Goal: Task Accomplishment & Management: Complete application form

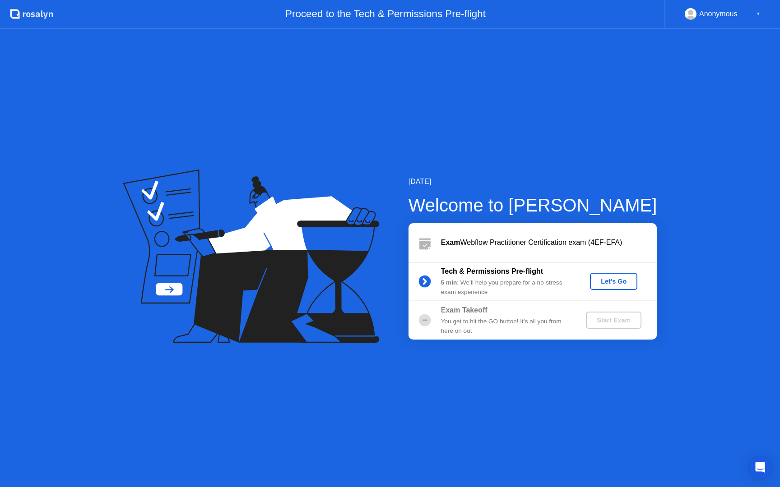
click at [623, 280] on div "Let's Go" at bounding box center [613, 281] width 40 height 7
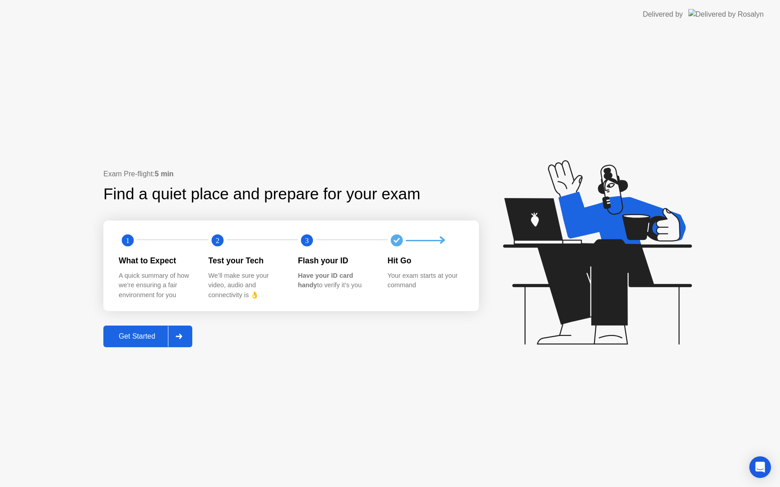
click at [123, 330] on button "Get Started" at bounding box center [147, 337] width 89 height 22
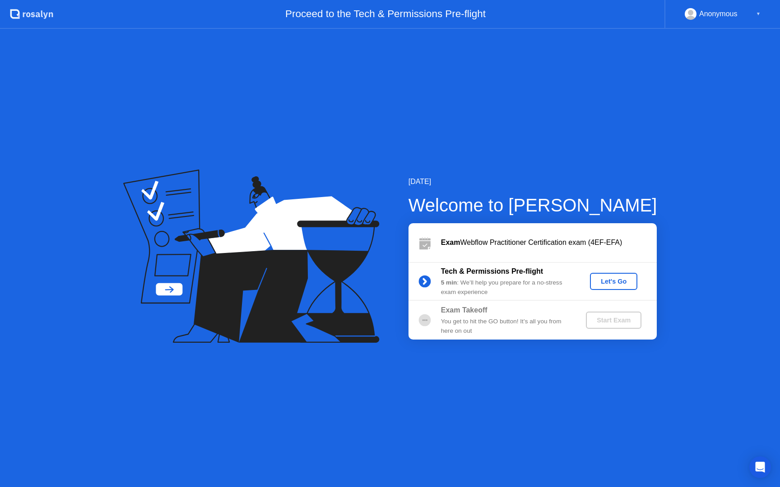
click at [605, 279] on div "Let's Go" at bounding box center [613, 281] width 40 height 7
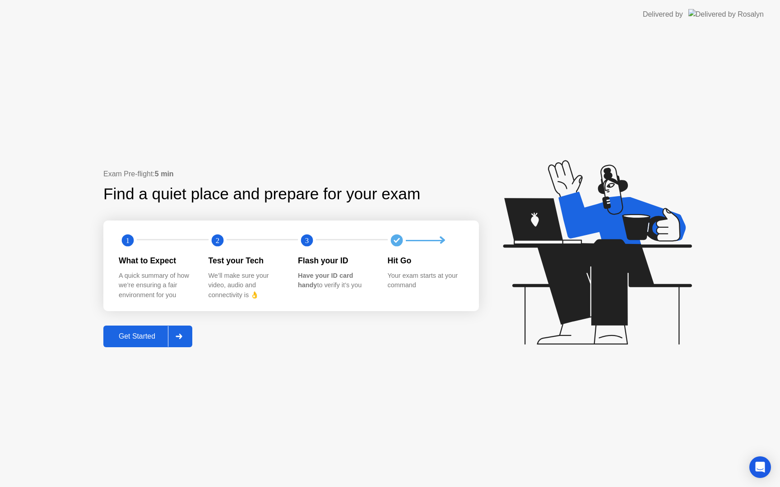
click at [125, 346] on button "Get Started" at bounding box center [147, 337] width 89 height 22
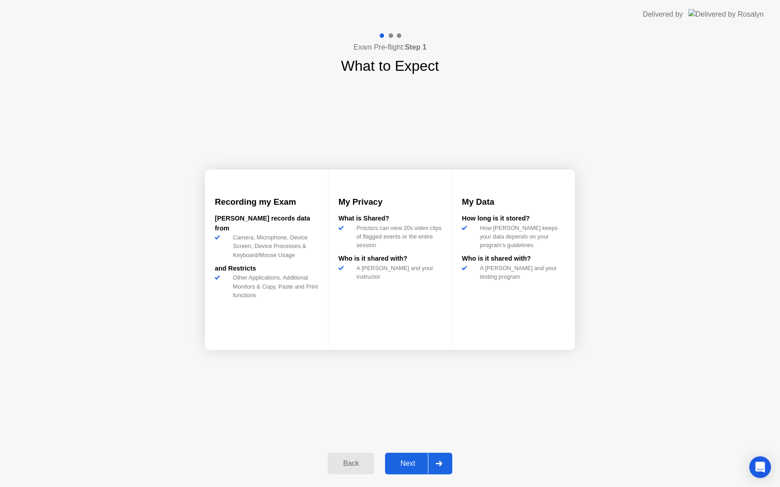
click at [415, 462] on div "Next" at bounding box center [408, 464] width 40 height 8
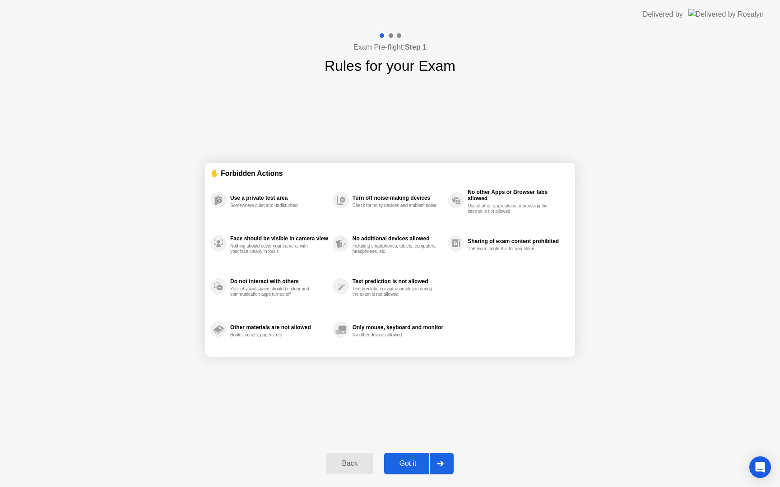
click at [406, 462] on div "Got it" at bounding box center [408, 464] width 42 height 8
select select "Available cameras"
select select "Available speakers"
select select "Available microphones"
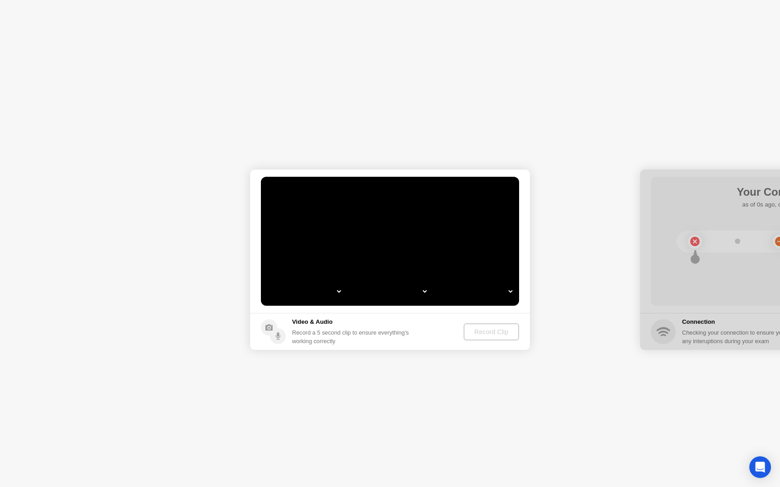
select select "**********"
select select "*******"
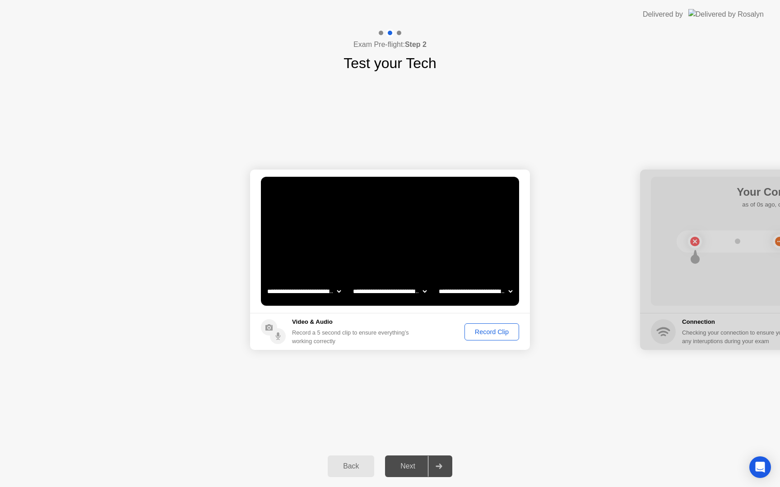
click at [476, 332] on div "Record Clip" at bounding box center [491, 331] width 48 height 7
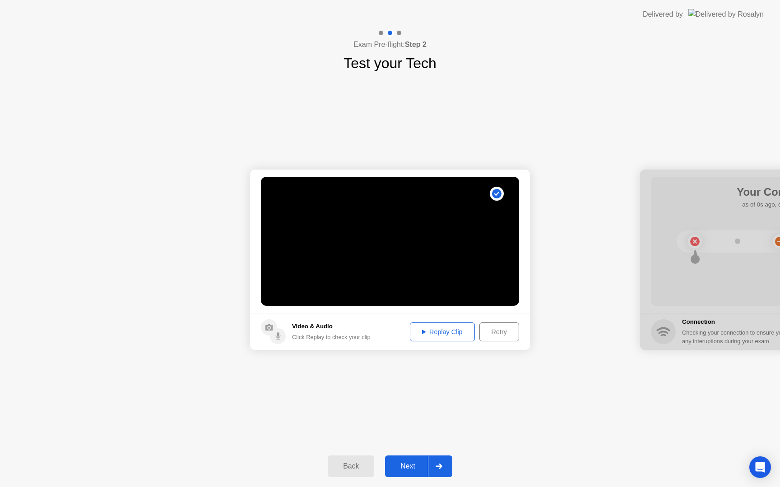
click at [423, 336] on div "Replay Clip" at bounding box center [442, 331] width 59 height 7
click at [408, 469] on div "Next" at bounding box center [408, 466] width 40 height 8
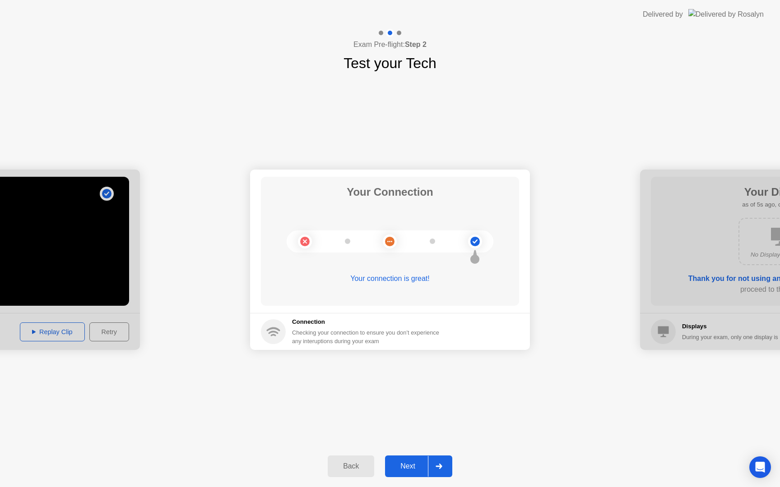
click at [417, 468] on div "Next" at bounding box center [408, 466] width 40 height 8
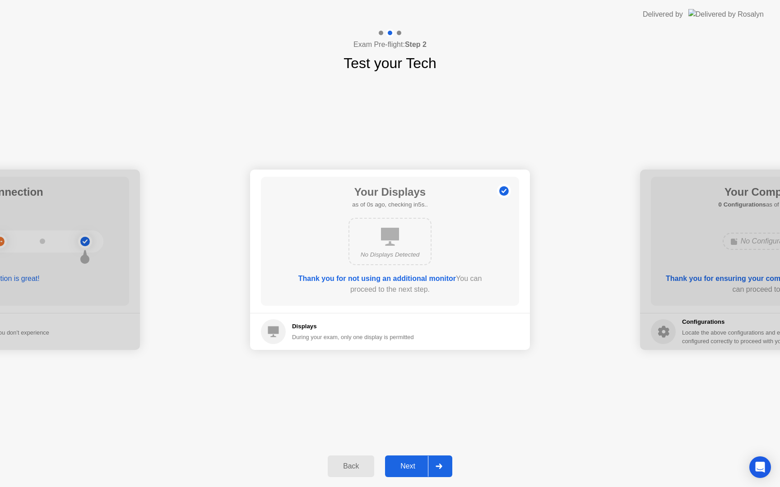
click at [412, 468] on div "Next" at bounding box center [408, 466] width 40 height 8
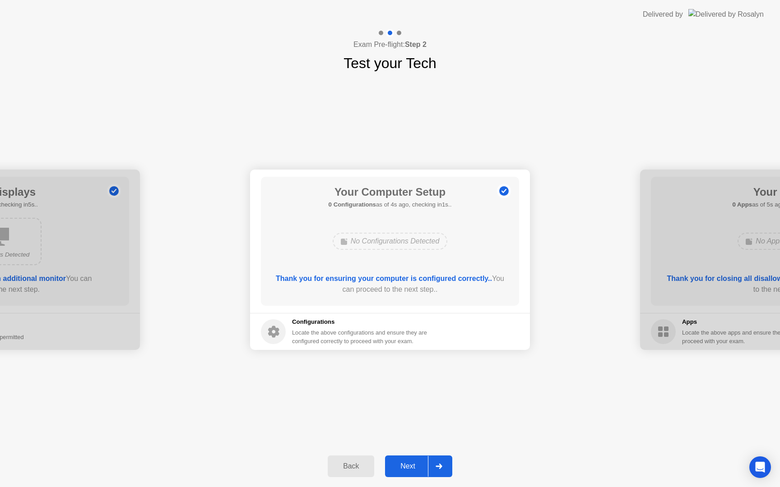
click at [412, 469] on div "Next" at bounding box center [408, 466] width 40 height 8
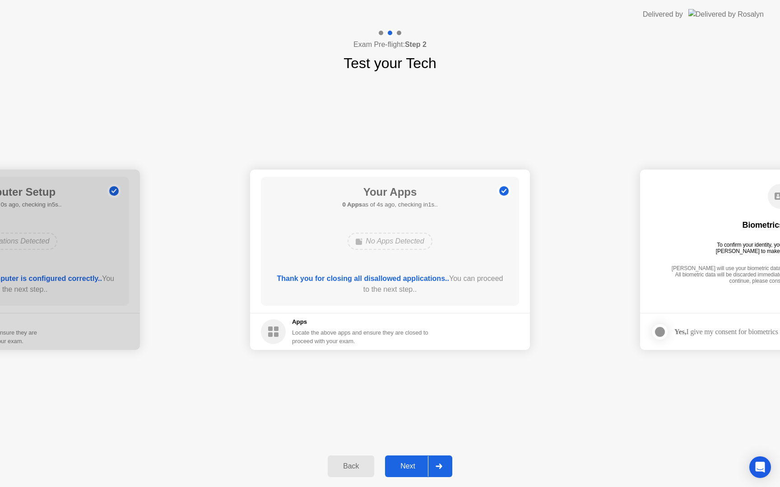
click at [412, 469] on div "Next" at bounding box center [408, 466] width 40 height 8
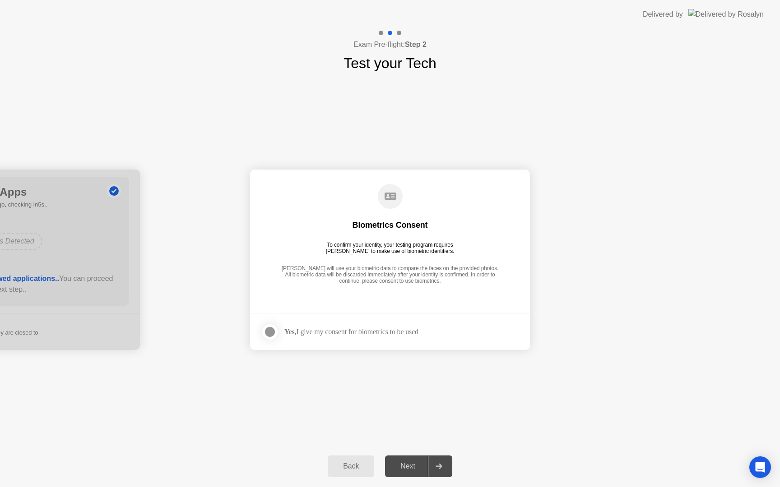
click at [319, 334] on div "Yes, I give my consent for biometrics to be used" at bounding box center [351, 332] width 134 height 9
click at [272, 330] on div at bounding box center [269, 332] width 11 height 11
click at [411, 460] on button "Next" at bounding box center [418, 467] width 67 height 22
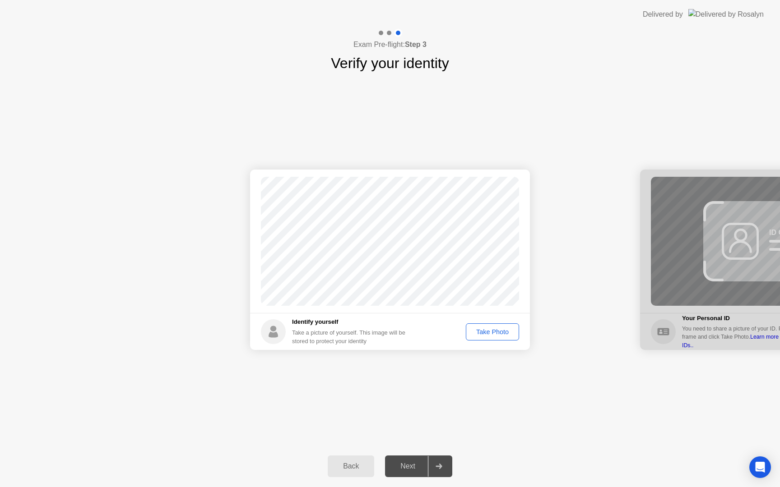
click at [492, 335] on div "Take Photo" at bounding box center [492, 331] width 47 height 7
click at [407, 465] on div "Next" at bounding box center [408, 466] width 40 height 8
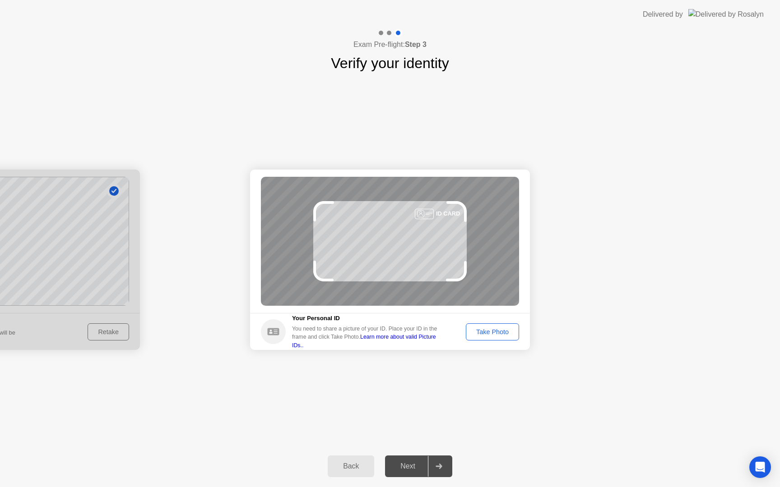
click at [407, 465] on div "Next" at bounding box center [408, 466] width 40 height 8
click at [494, 333] on div "Take Photo" at bounding box center [492, 331] width 47 height 7
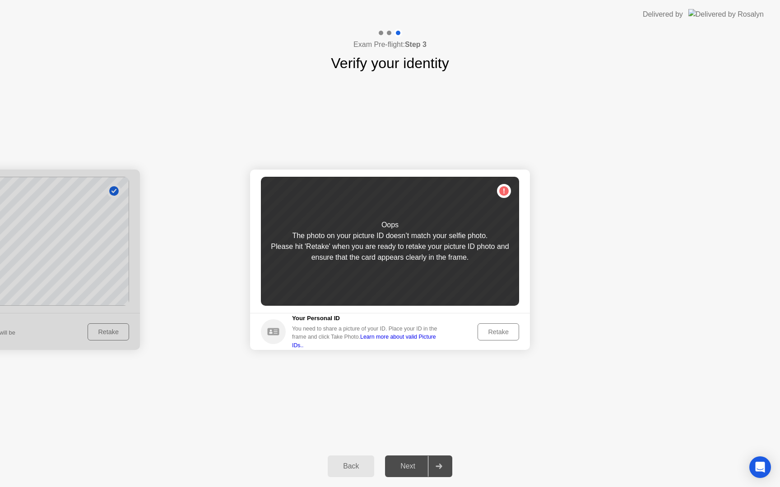
click at [507, 332] on div "Retake" at bounding box center [497, 331] width 35 height 7
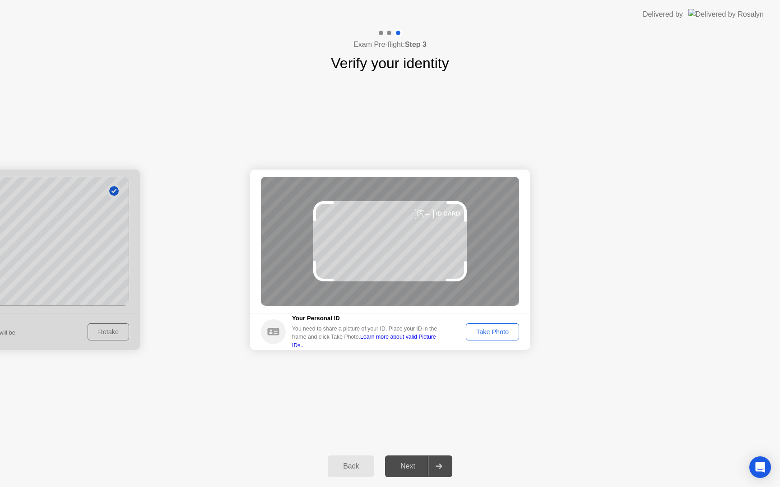
click at [505, 334] on div "Take Photo" at bounding box center [492, 331] width 47 height 7
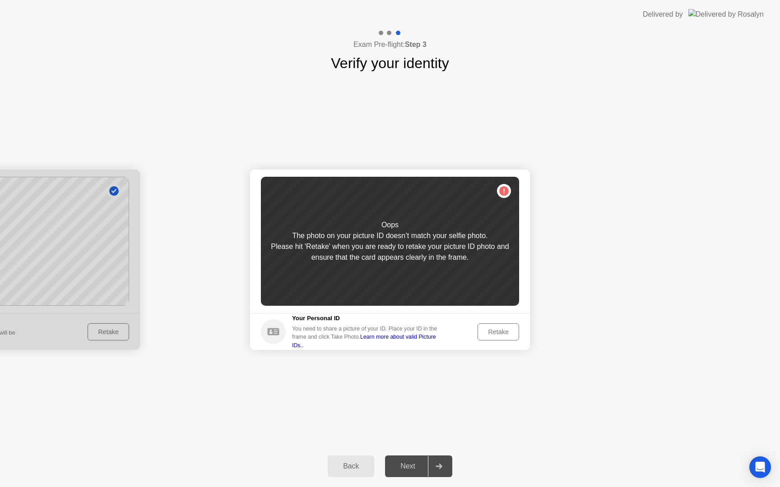
click at [84, 256] on div at bounding box center [0, 260] width 280 height 180
click at [504, 337] on button "Retake" at bounding box center [498, 331] width 42 height 17
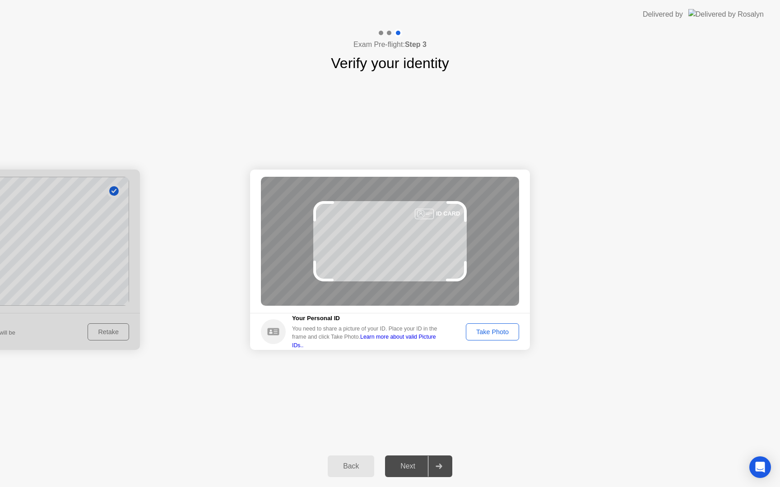
click at [504, 337] on button "Take Photo" at bounding box center [492, 331] width 53 height 17
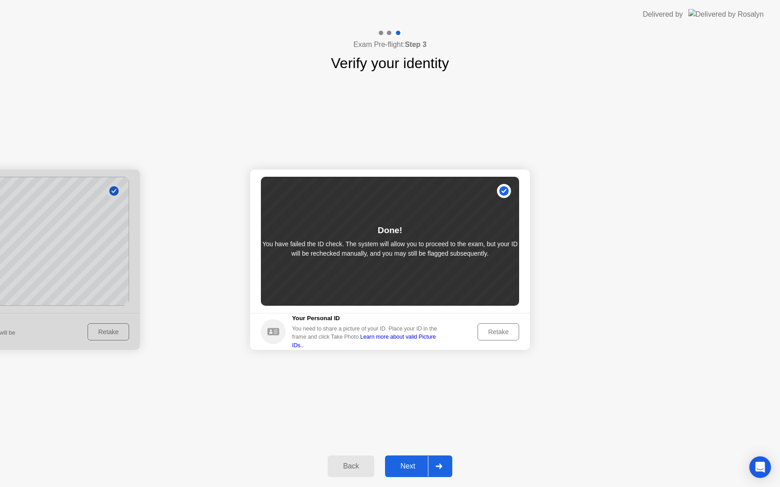
click at [134, 242] on div at bounding box center [0, 260] width 280 height 180
drag, startPoint x: 118, startPoint y: 254, endPoint x: 125, endPoint y: 254, distance: 6.3
click at [125, 254] on div at bounding box center [0, 260] width 280 height 180
drag, startPoint x: 114, startPoint y: 268, endPoint x: 189, endPoint y: 269, distance: 74.4
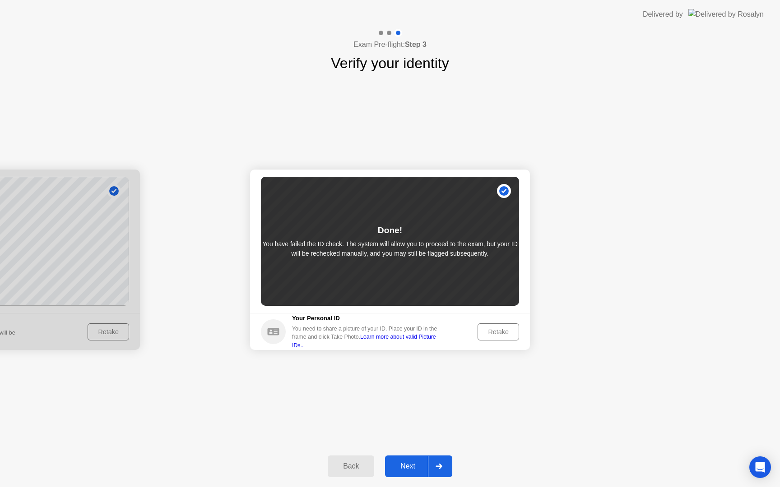
click at [400, 467] on div "Next" at bounding box center [408, 466] width 40 height 8
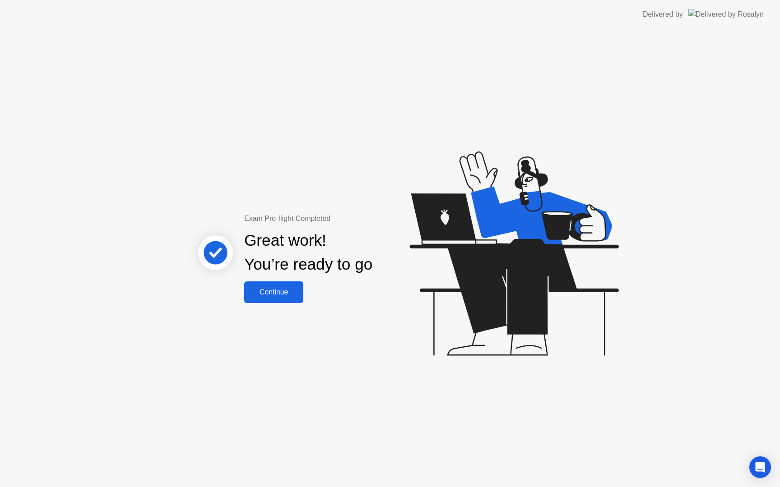
click at [275, 293] on div "Continue" at bounding box center [274, 292] width 54 height 8
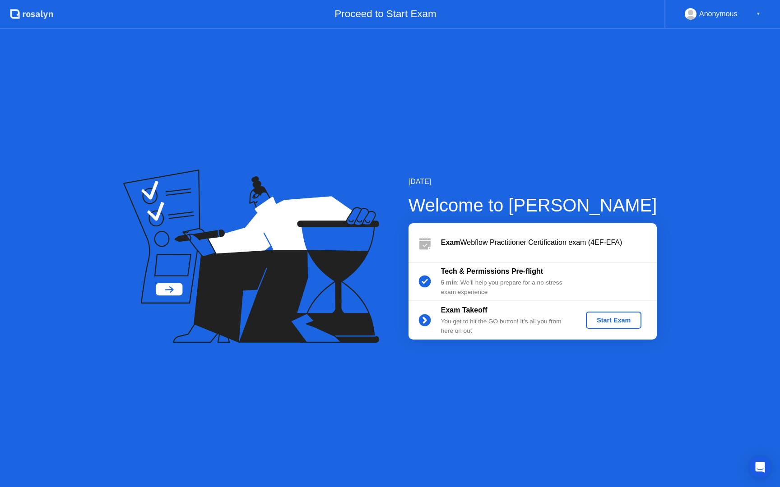
click at [613, 325] on button "Start Exam" at bounding box center [613, 320] width 55 height 17
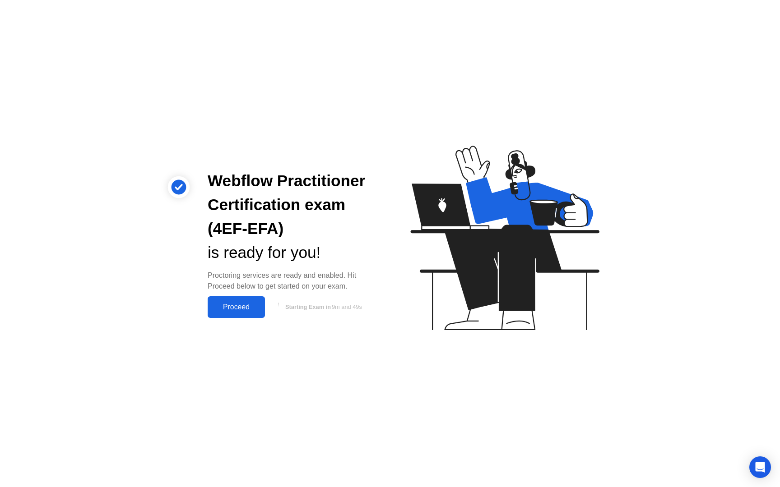
click at [231, 308] on div "Proceed" at bounding box center [236, 307] width 52 height 8
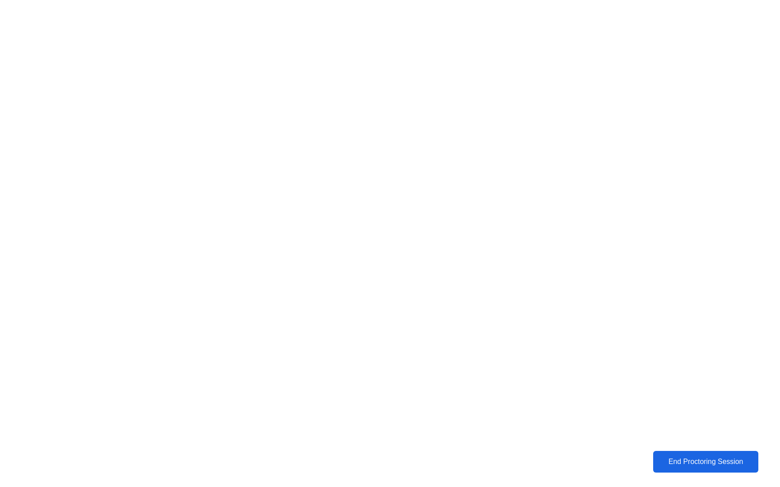
click at [670, 460] on div "End Proctoring Session" at bounding box center [705, 462] width 103 height 9
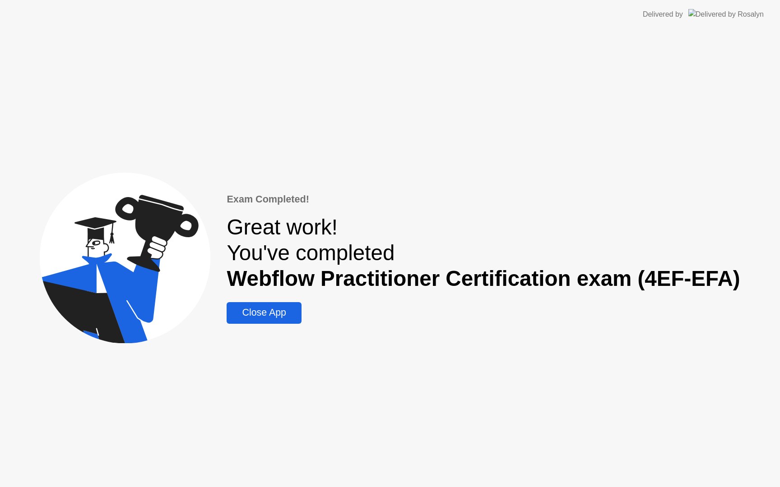
click at [271, 317] on div "Close App" at bounding box center [263, 312] width 69 height 11
